Goal: Information Seeking & Learning: Check status

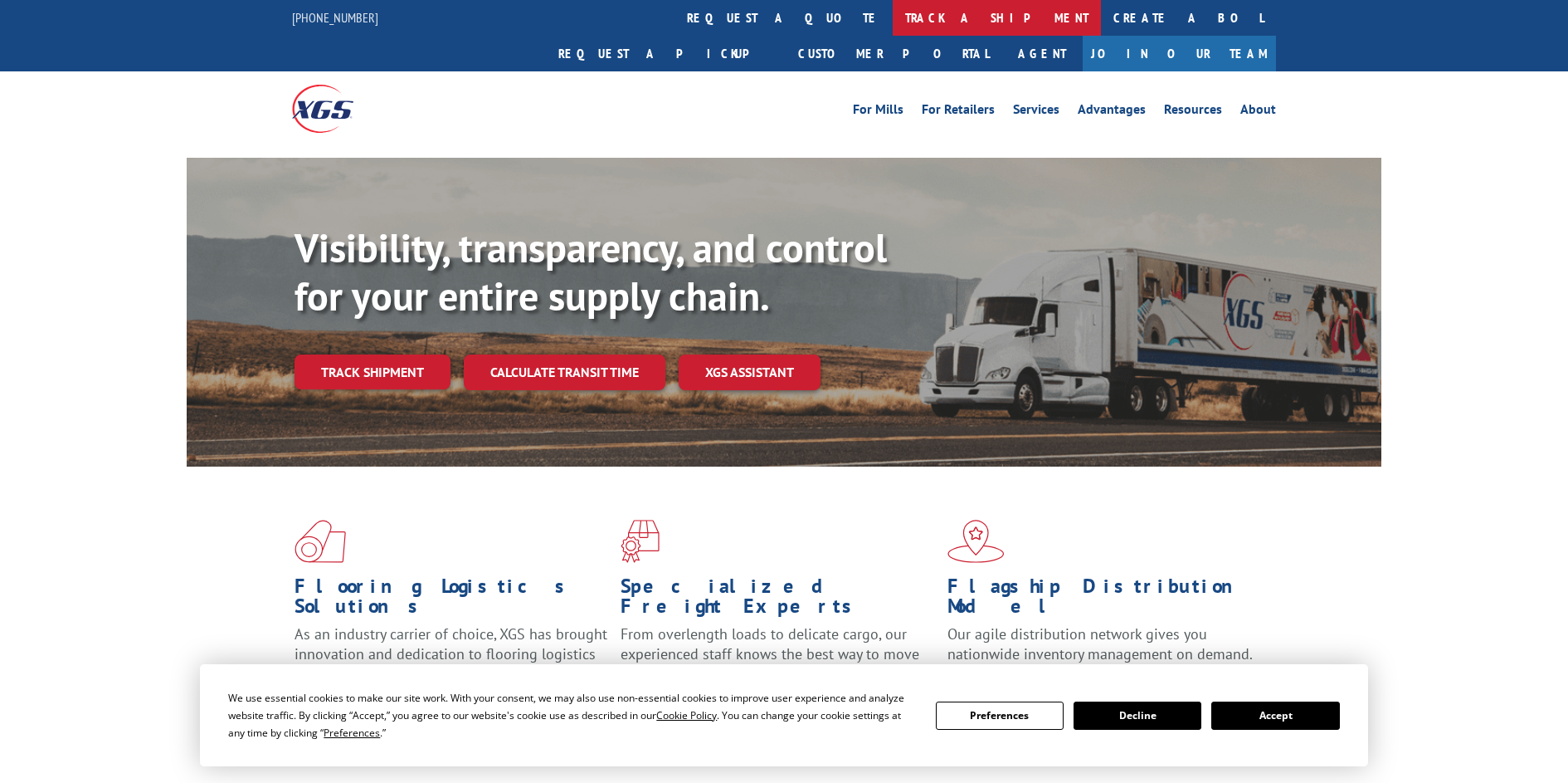
click at [893, 25] on link "track a shipment" at bounding box center [996, 18] width 209 height 35
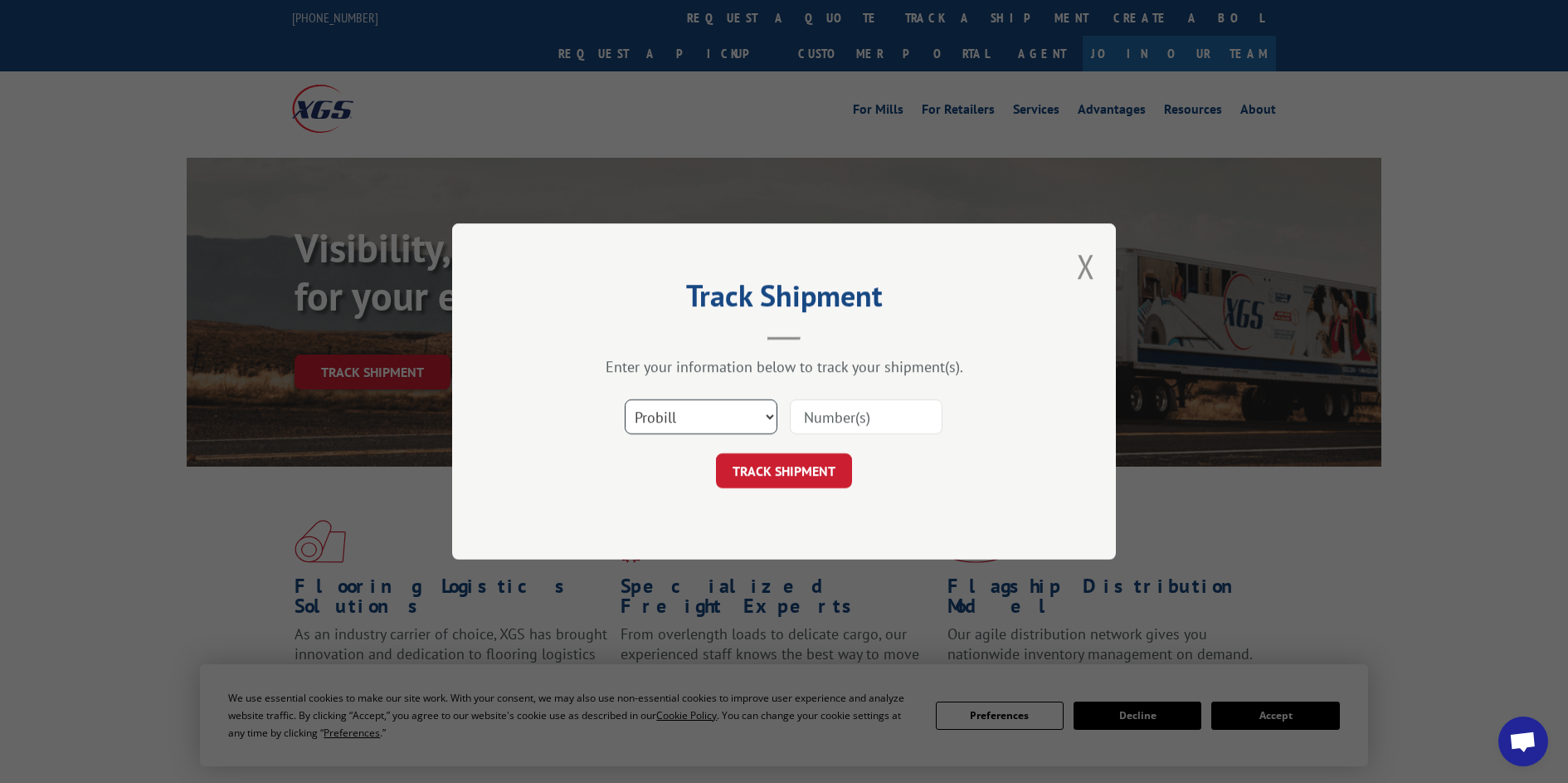
click at [706, 413] on select "Select category... Probill BOL PO" at bounding box center [701, 416] width 153 height 35
select select "po"
click at [625, 400] on select "Select category... Probill BOL PO" at bounding box center [701, 416] width 153 height 35
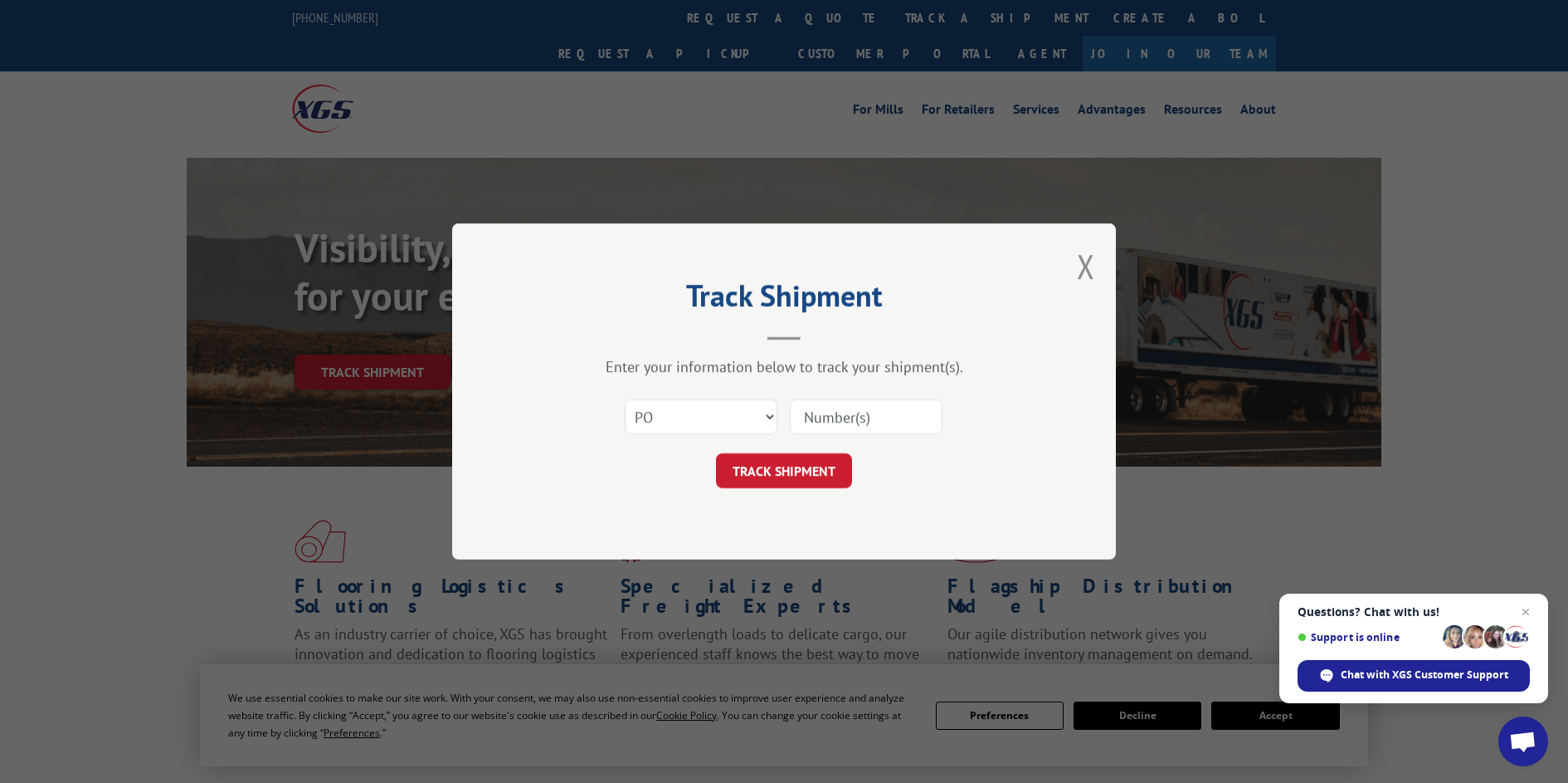
click at [850, 409] on input at bounding box center [866, 416] width 153 height 35
paste input "14530428"
type input "14530428"
click at [784, 468] on button "TRACK SHIPMENT" at bounding box center [784, 470] width 136 height 35
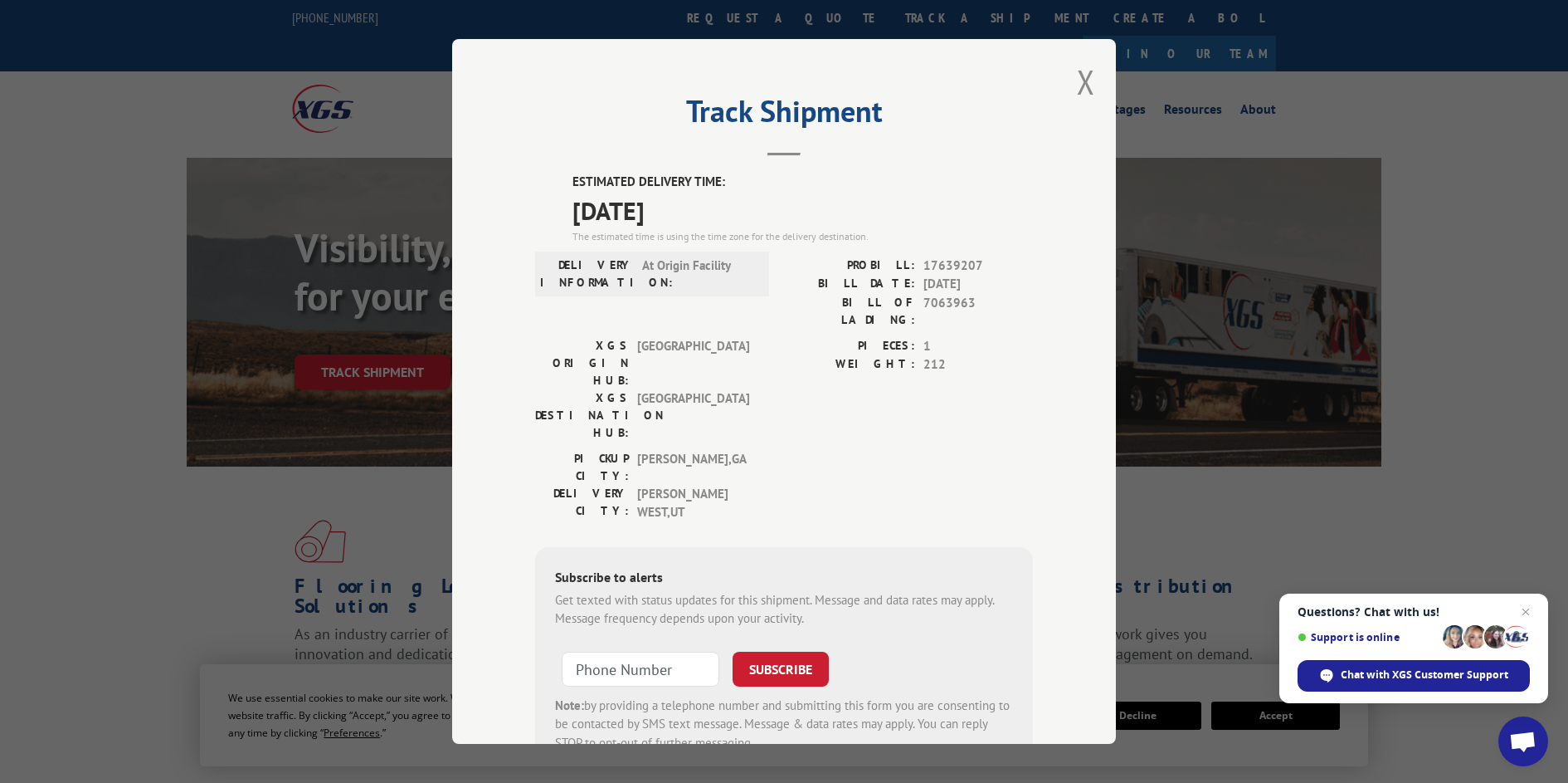
click at [1068, 75] on div "Track Shipment ESTIMATED DELIVERY TIME: [DATE] The estimated time is using the …" at bounding box center [784, 391] width 664 height 704
click at [1087, 70] on button "Close modal" at bounding box center [1087, 82] width 19 height 44
